Goal: Transaction & Acquisition: Purchase product/service

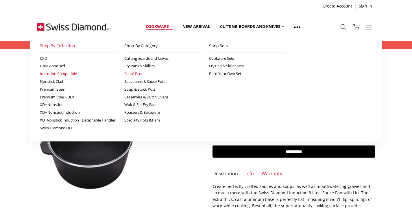
click at [136, 73] on link "Sauté Pans" at bounding box center [163, 74] width 79 height 8
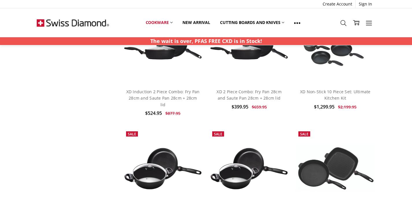
scroll to position [607, 0]
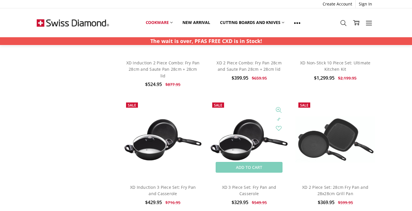
click at [245, 141] on img at bounding box center [249, 139] width 80 height 45
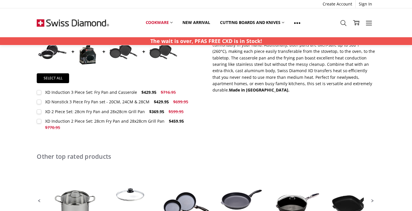
scroll to position [202, 0]
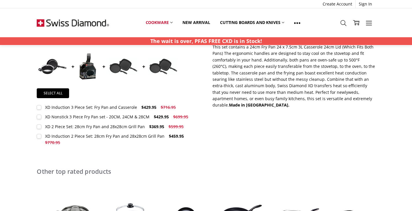
click at [38, 105] on label "XD Induction 3 Piece Set: Fry Pan and Casserole $429.95 $716.95 MSRP: You save" at bounding box center [108, 107] width 142 height 6
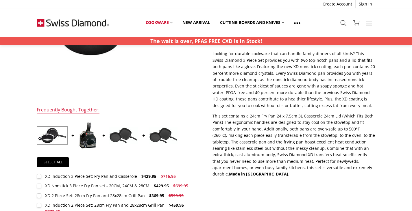
scroll to position [87, 0]
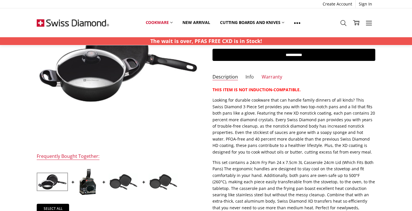
click at [249, 76] on link "Info" at bounding box center [250, 77] width 8 height 7
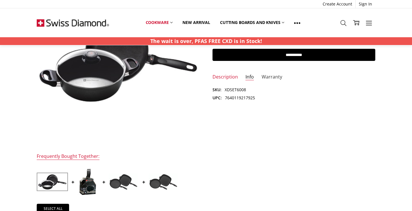
click at [271, 78] on link "Warranty" at bounding box center [272, 77] width 21 height 7
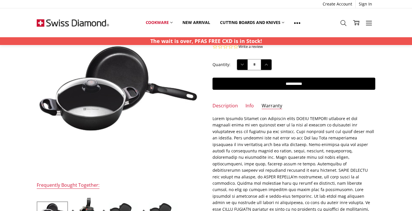
scroll to position [0, 0]
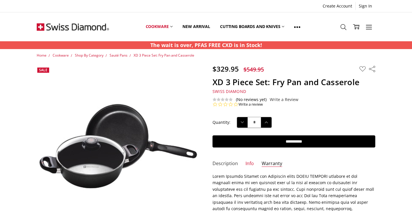
click at [225, 164] on link "Description" at bounding box center [225, 164] width 25 height 7
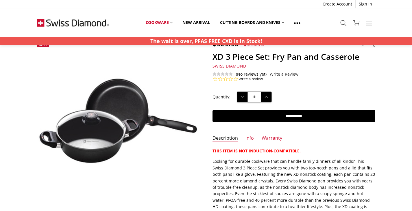
scroll to position [58, 0]
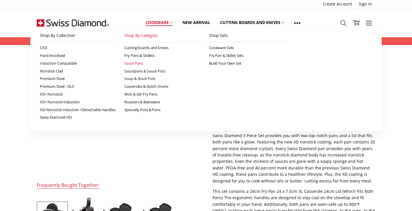
click at [134, 62] on link "Sauté Pans" at bounding box center [163, 64] width 79 height 8
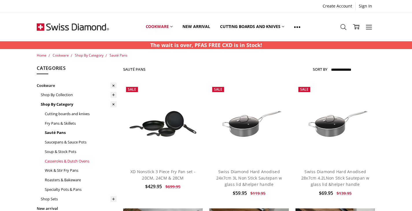
click at [60, 161] on link "Casseroles & Dutch Ovens" at bounding box center [81, 162] width 72 height 10
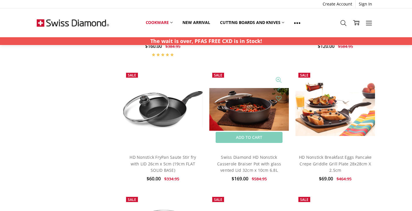
scroll to position [549, 0]
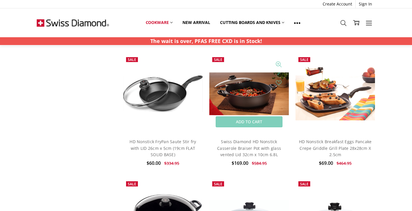
click at [244, 96] on img at bounding box center [249, 94] width 80 height 43
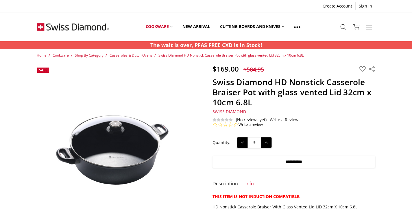
click at [292, 159] on input "**********" at bounding box center [294, 162] width 163 height 12
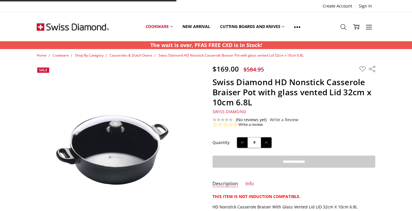
type input "**********"
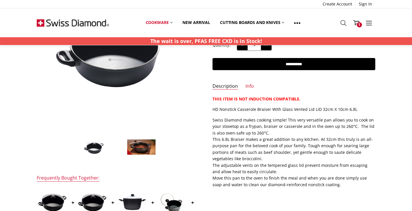
scroll to position [87, 0]
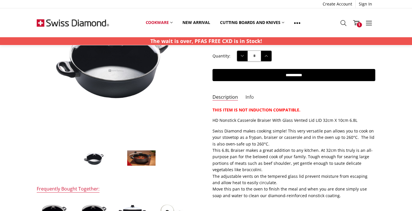
click at [247, 96] on link "Info" at bounding box center [250, 97] width 8 height 7
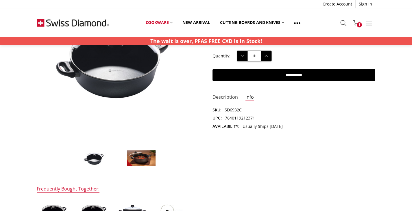
click at [226, 97] on link "Description" at bounding box center [225, 97] width 25 height 7
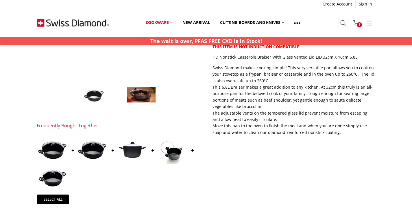
scroll to position [174, 0]
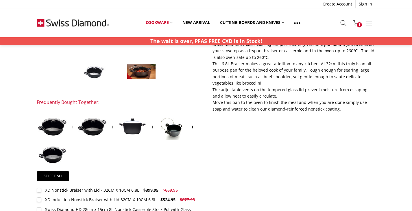
click at [41, 191] on label "XD Nonstick Braiser with Lid - 32CM X 10CM 6.8L $399.95 $669.95 MSRP: You save" at bounding box center [109, 190] width 144 height 6
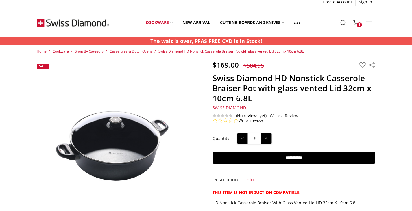
scroll to position [0, 0]
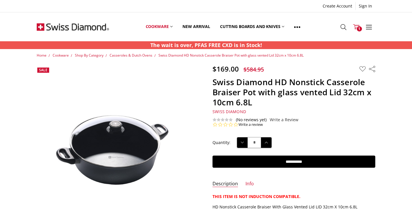
click at [357, 26] on icon at bounding box center [356, 27] width 6 height 6
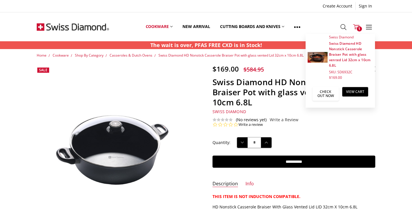
click at [329, 92] on link "Check out now" at bounding box center [326, 94] width 26 height 14
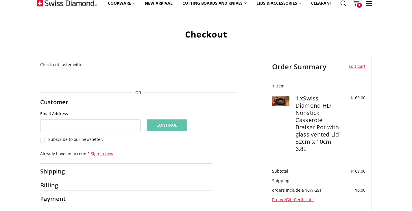
scroll to position [58, 0]
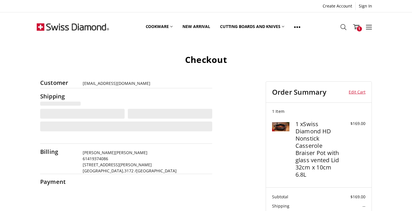
select select "**"
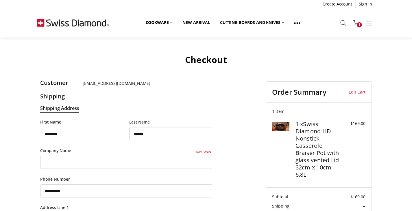
select select "***"
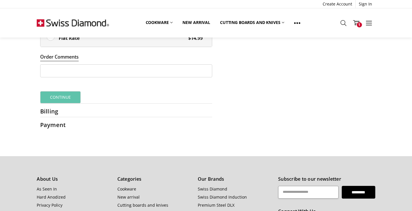
scroll to position [392, 0]
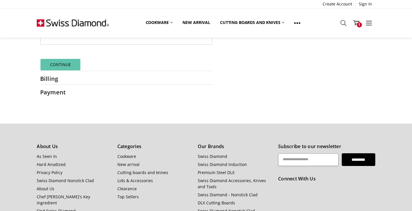
click at [59, 62] on button "Continue" at bounding box center [60, 65] width 41 height 12
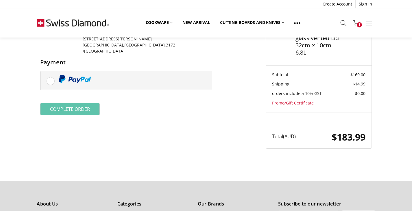
scroll to position [64, 0]
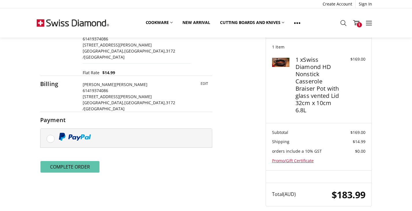
click at [74, 161] on button "Complete order" at bounding box center [70, 167] width 60 height 12
